Goal: Information Seeking & Learning: Learn about a topic

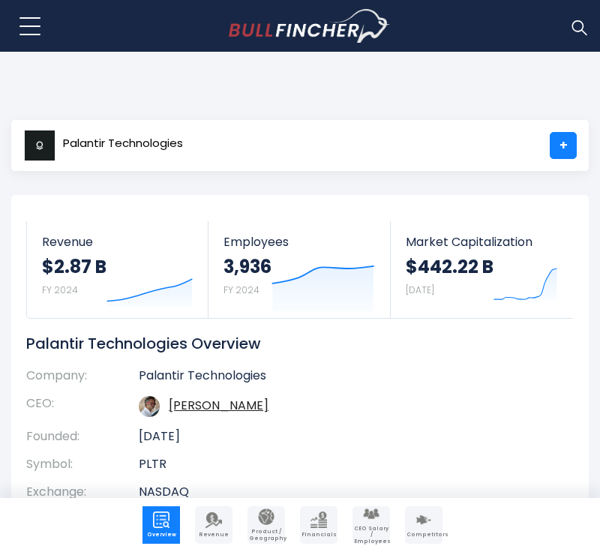
click at [508, 418] on td "Alexander C. Karp" at bounding box center [345, 406] width 412 height 33
click at [491, 416] on td "Alexander C. Karp" at bounding box center [345, 406] width 412 height 33
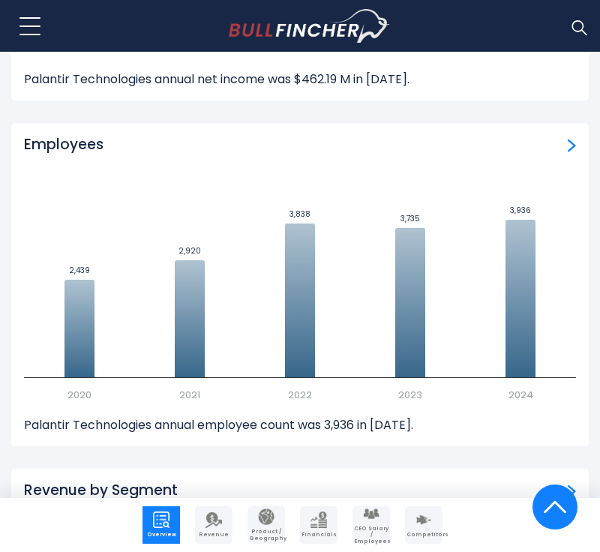
scroll to position [2069, 0]
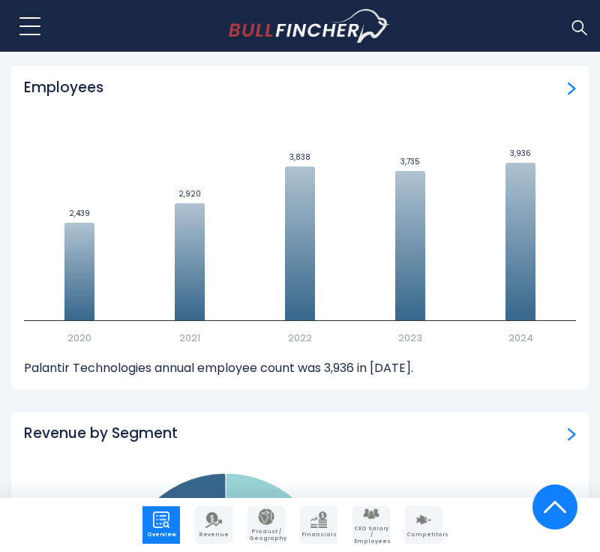
click at [528, 373] on p "Palantir Technologies annual employee count was 3,936 in 2024." at bounding box center [300, 368] width 552 height 16
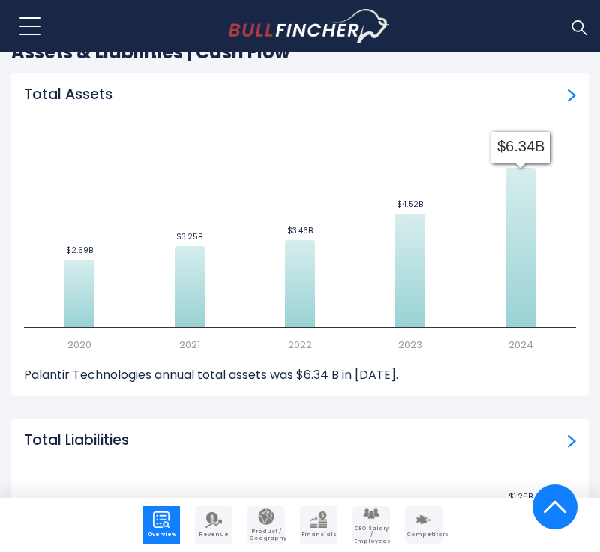
scroll to position [5338, 0]
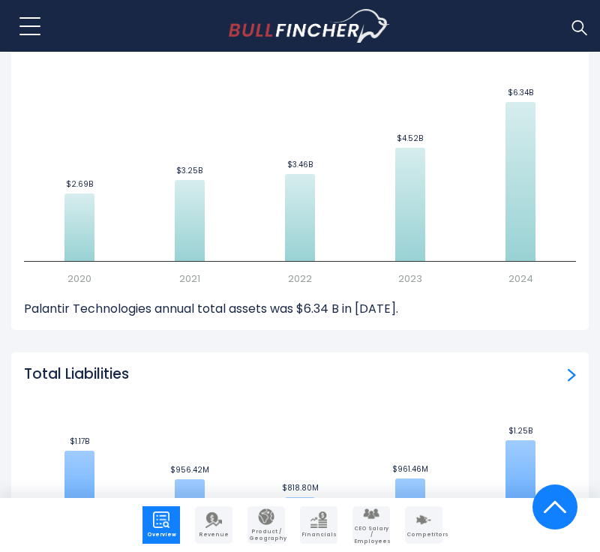
click at [474, 307] on div "Total Assets Created with Highcharts 12.1.2 $2.69B ​ $2.69B $3.25B ​ $3.25B $3.…" at bounding box center [299, 168] width 577 height 323
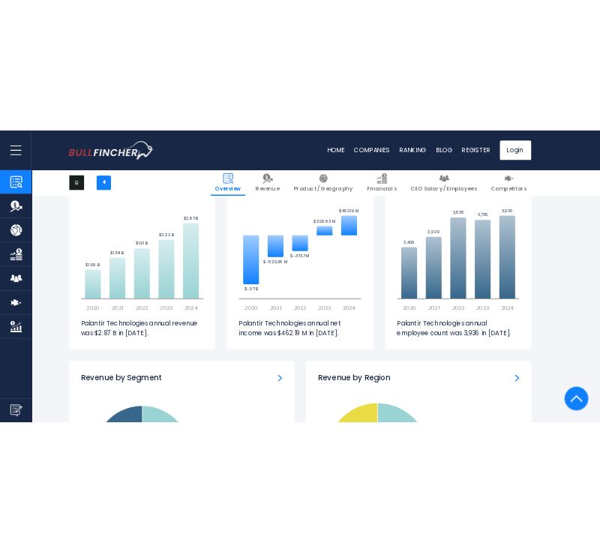
scroll to position [0, 0]
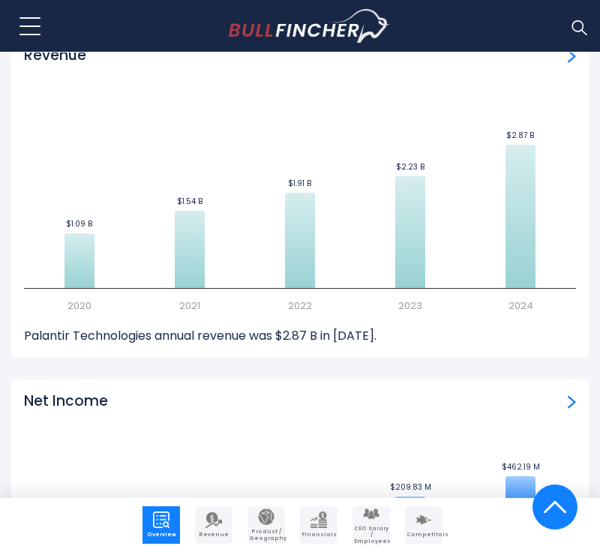
scroll to position [1410, 0]
click at [508, 356] on div "Revenue Created with Highcharts 12.1.2 $1.09 B ​ $1.09 B $1.54 B ​ $1.54 B $1.9…" at bounding box center [299, 195] width 577 height 323
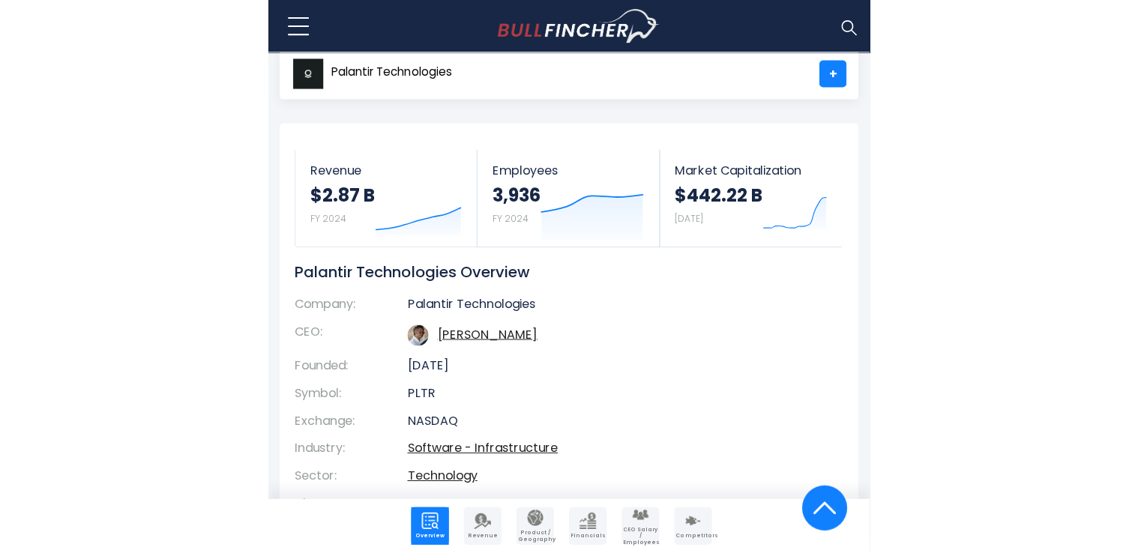
scroll to position [0, 0]
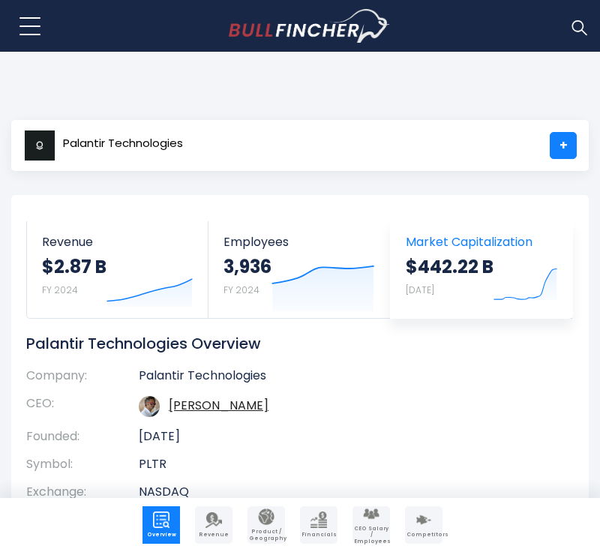
click at [502, 277] on icon "Created with Highcharts 12.1.2" at bounding box center [525, 282] width 64 height 63
click at [528, 92] on body "Overview Revenue Product / Geography" at bounding box center [300, 276] width 600 height 552
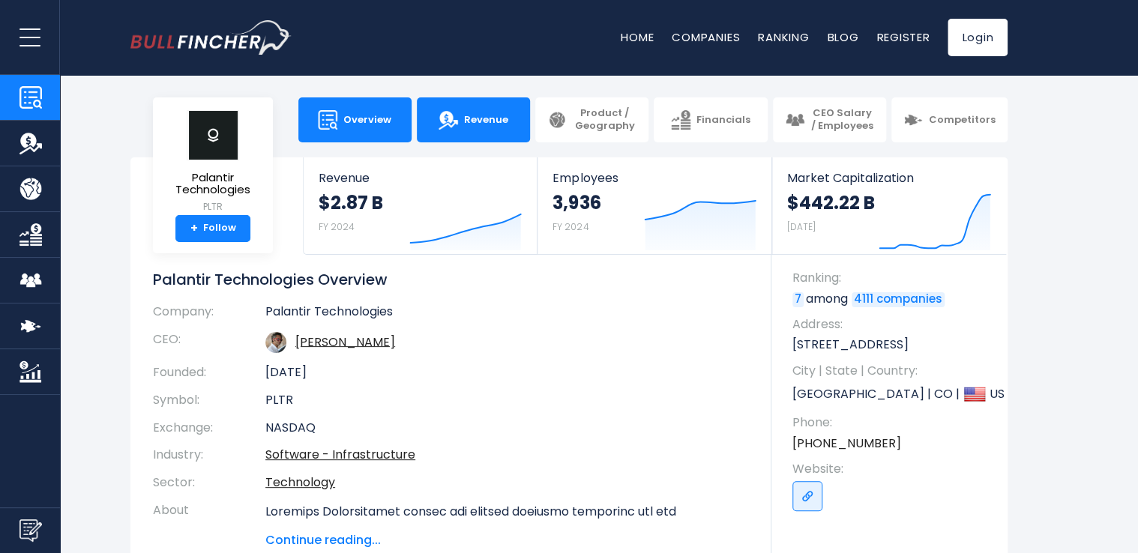
click at [505, 124] on span "Revenue" at bounding box center [486, 120] width 44 height 13
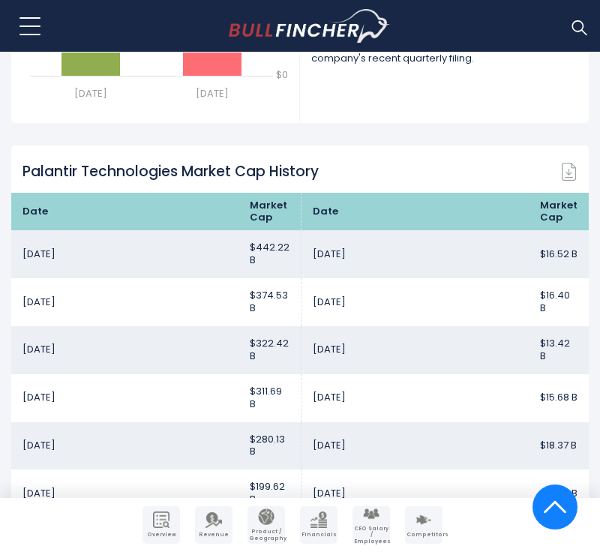
scroll to position [1099, 0]
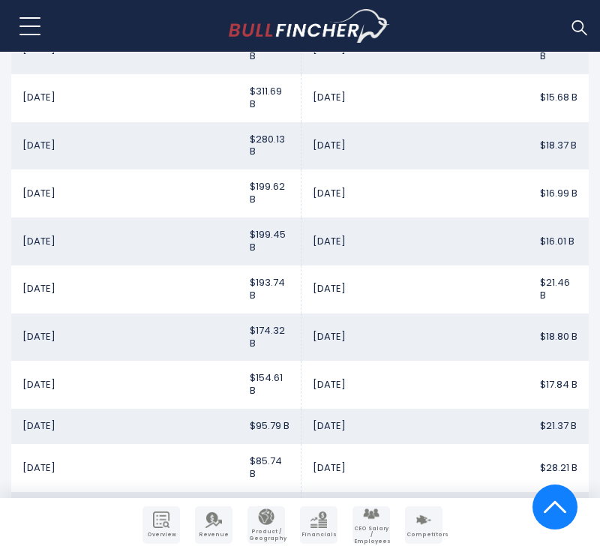
scroll to position [1386, 0]
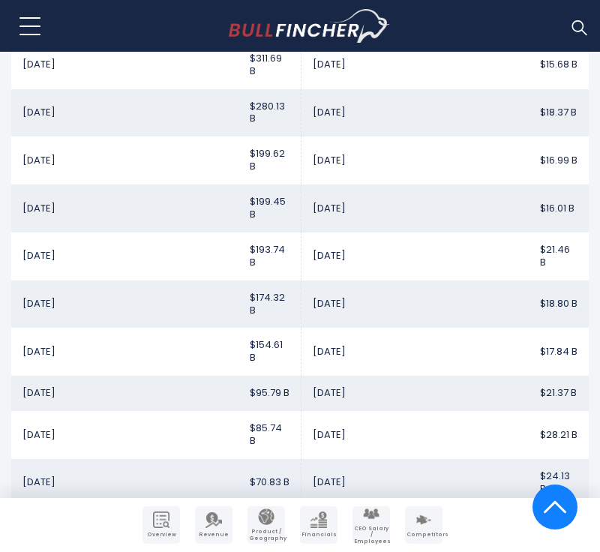
click at [479, 86] on td "Nov 30, 2022" at bounding box center [414, 65] width 227 height 48
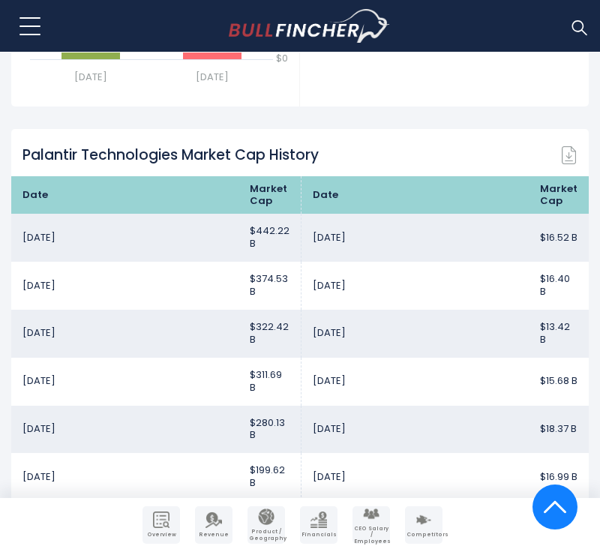
scroll to position [972, 0]
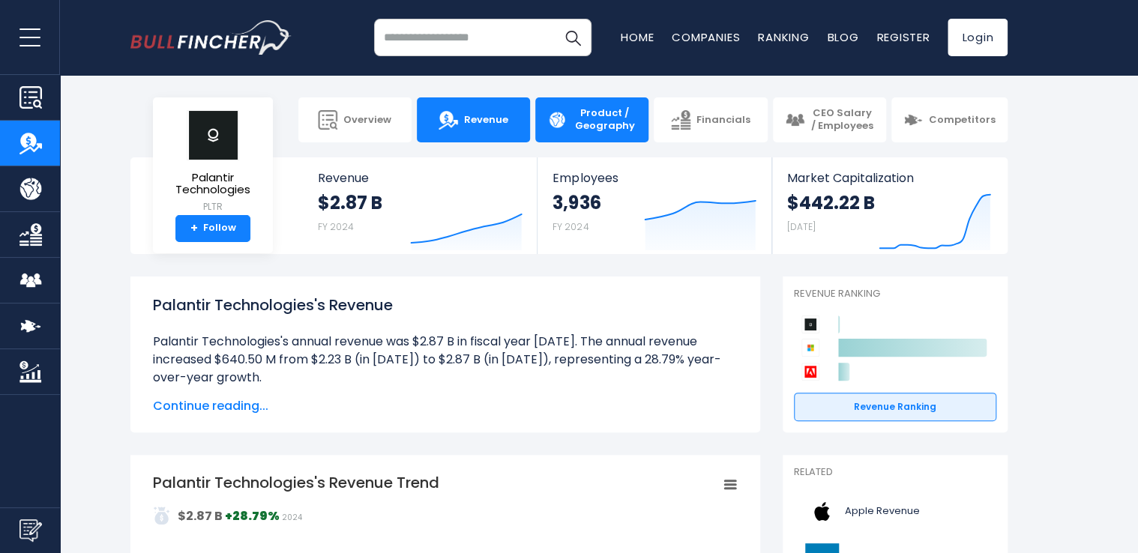
click at [573, 131] on link "Product / Geography" at bounding box center [591, 119] width 113 height 45
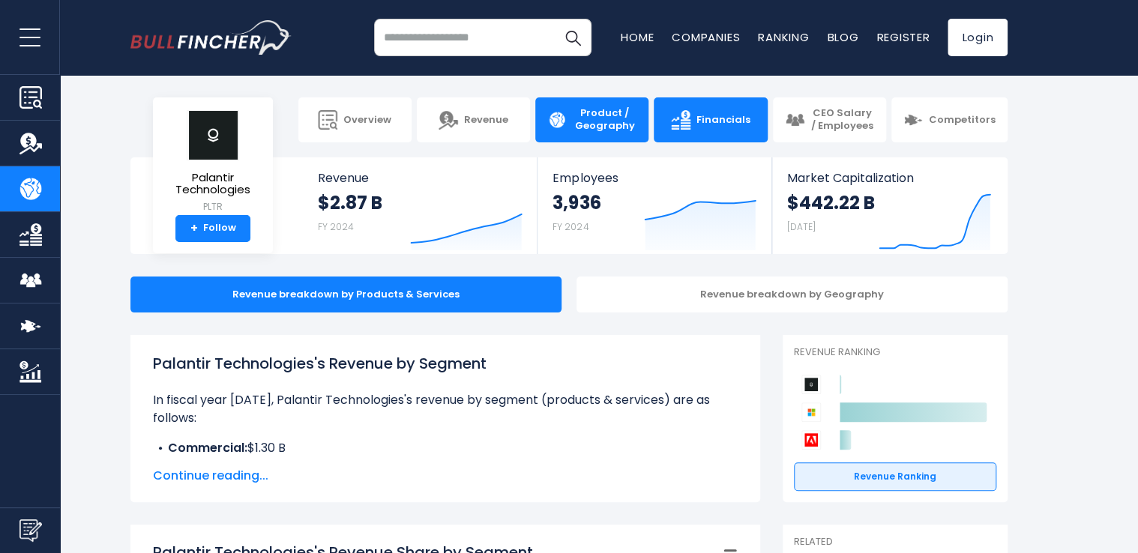
click at [682, 133] on link "Financials" at bounding box center [710, 119] width 113 height 45
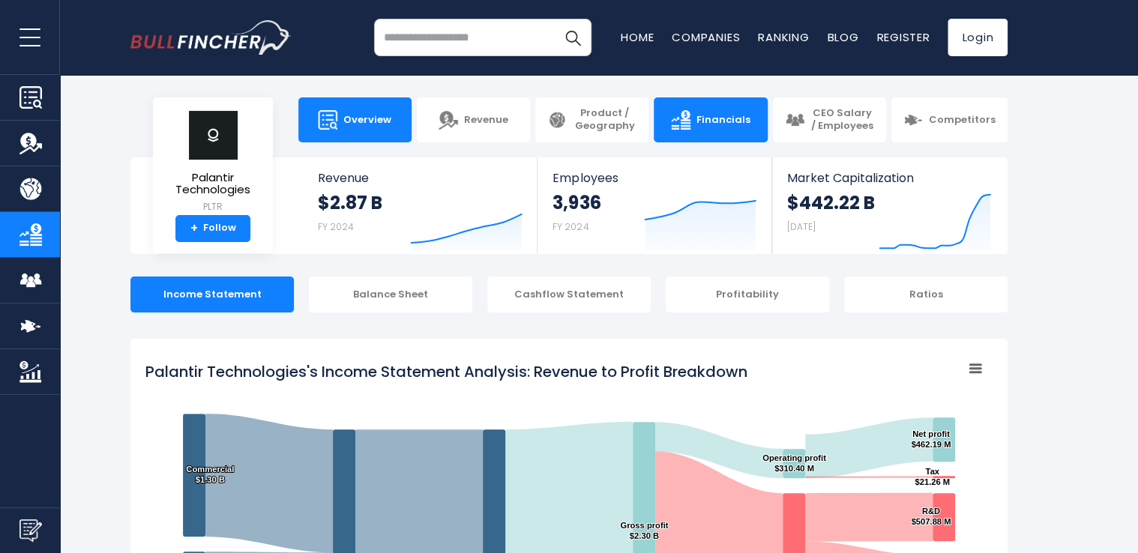
click at [333, 114] on img at bounding box center [327, 119] width 19 height 19
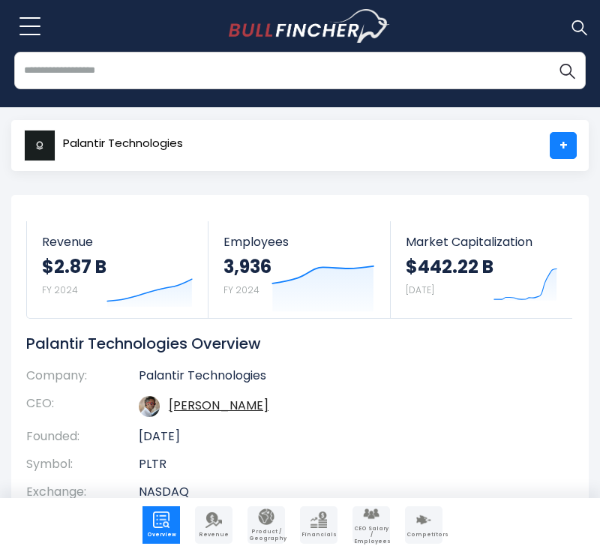
click at [300, 79] on input "search" at bounding box center [299, 70] width 571 height 37
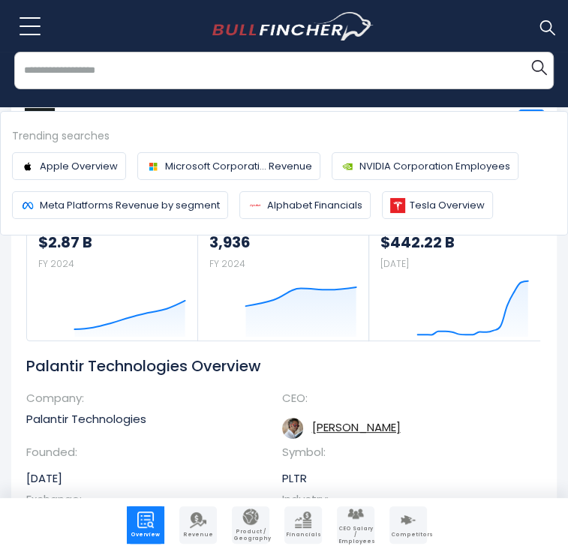
click at [254, 72] on input "search" at bounding box center [283, 70] width 539 height 37
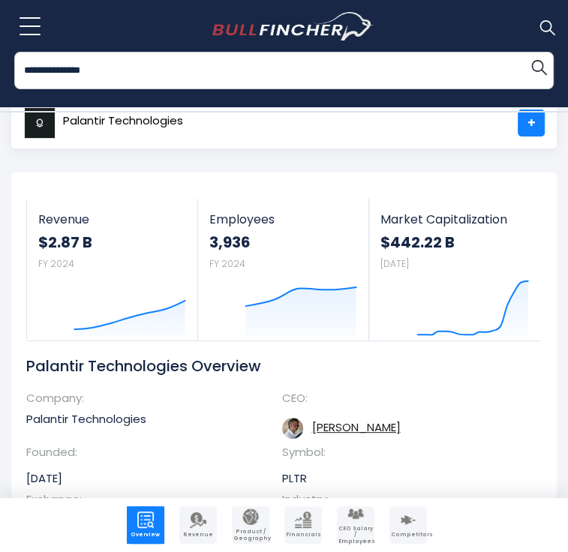
type input "**********"
click at [523, 52] on button "Search" at bounding box center [538, 67] width 30 height 30
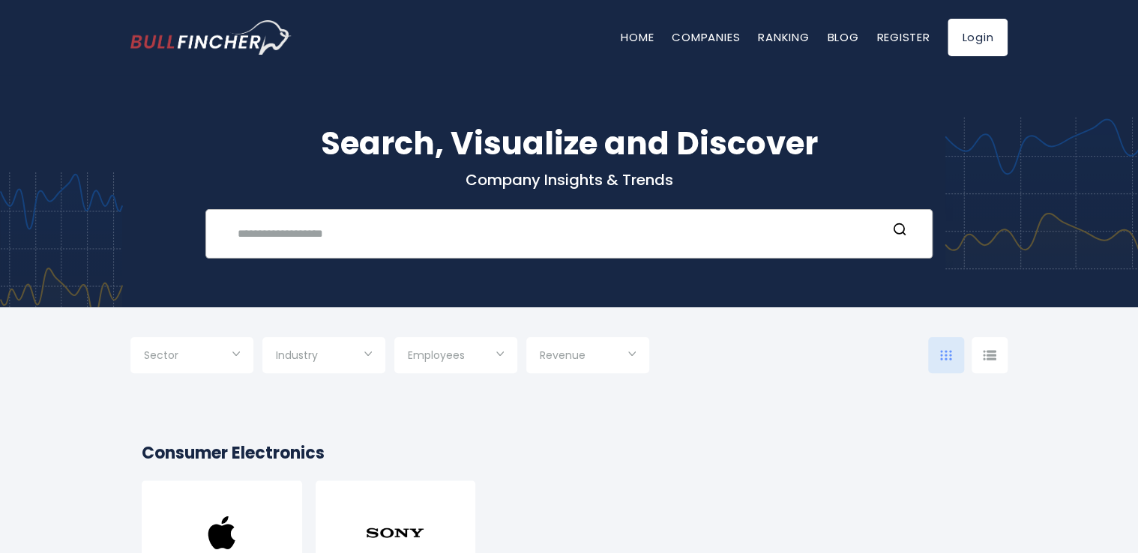
click at [512, 253] on div "Recent searches Trending searches Apple Overview" at bounding box center [568, 233] width 727 height 49
click at [493, 241] on input "text" at bounding box center [558, 234] width 658 height 28
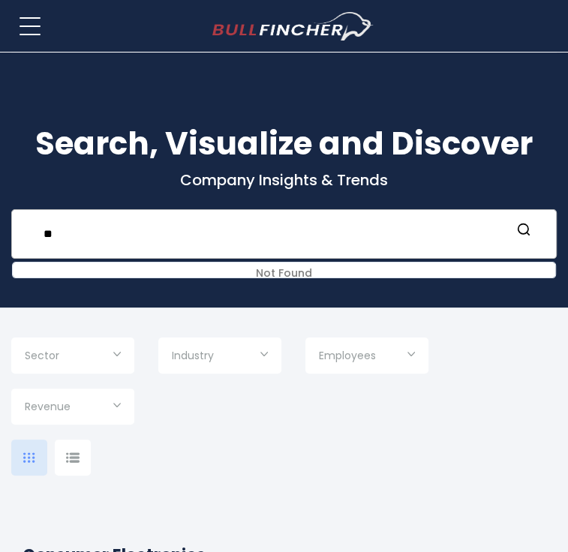
type input "*"
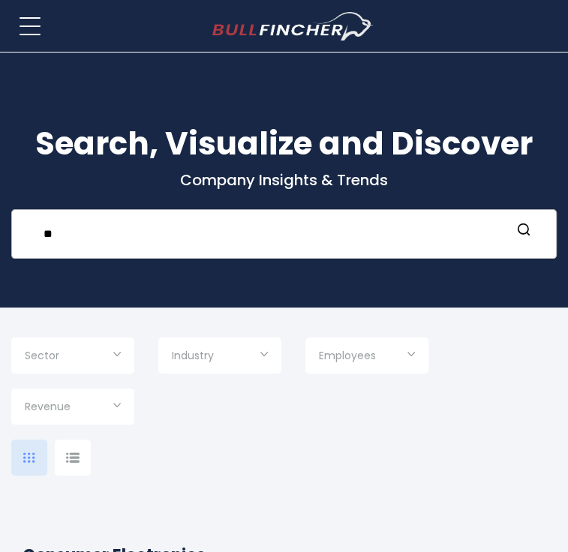
type input "*"
